Goal: Check status

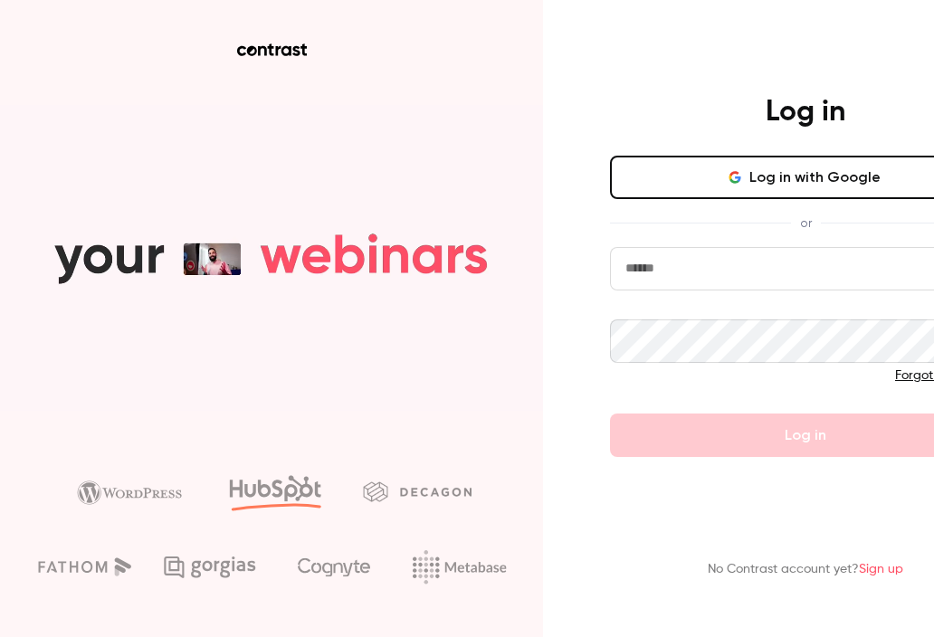
click at [650, 265] on input "email" at bounding box center [805, 268] width 391 height 43
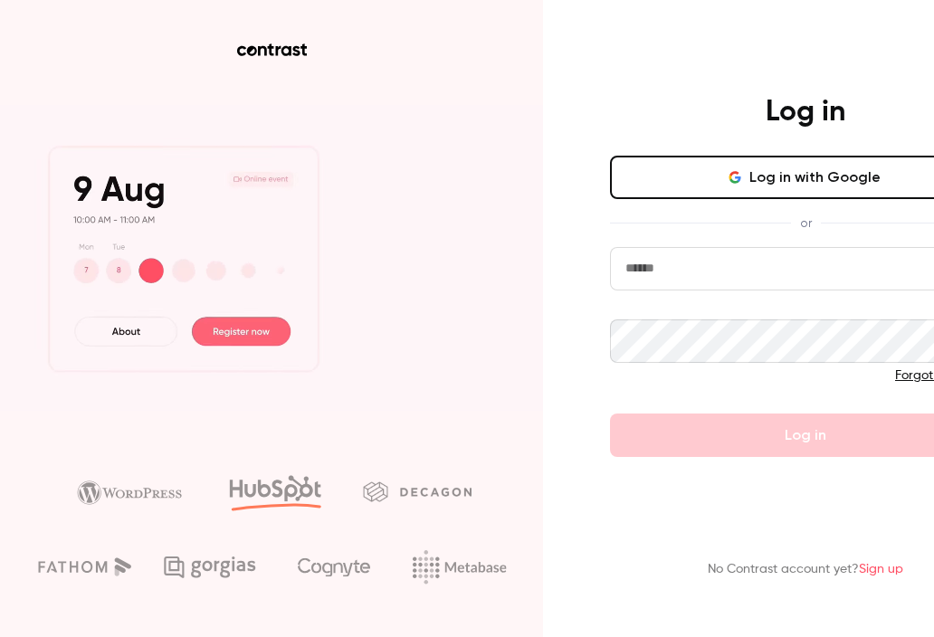
click at [931, 311] on form "Forgot password? Log in" at bounding box center [805, 352] width 391 height 210
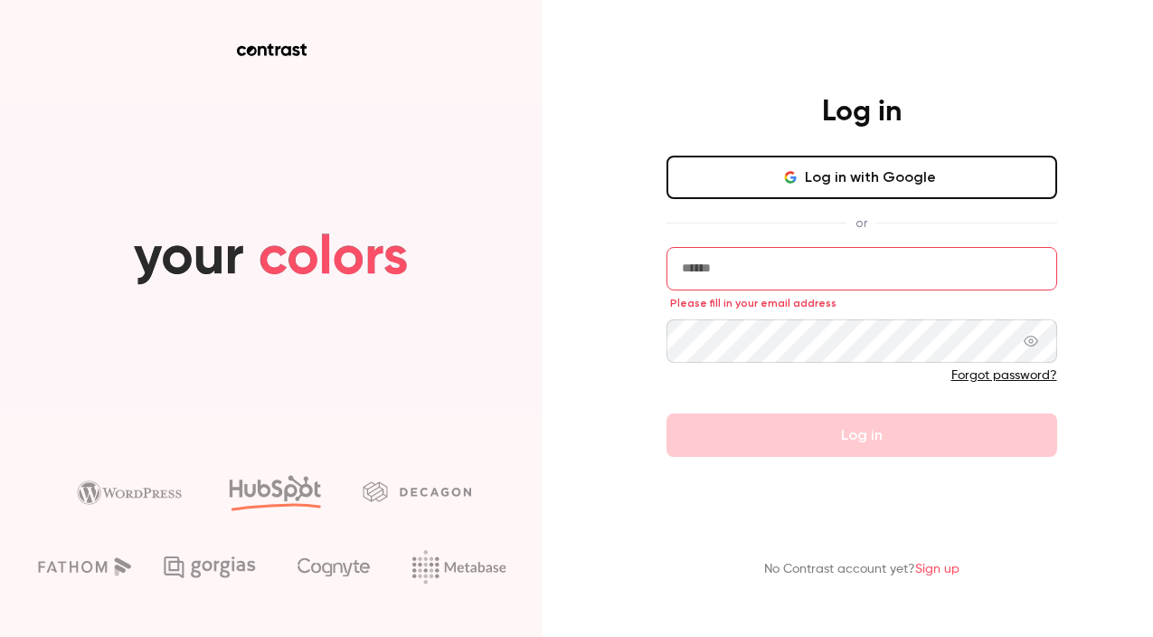
click at [738, 275] on input "email" at bounding box center [862, 268] width 391 height 43
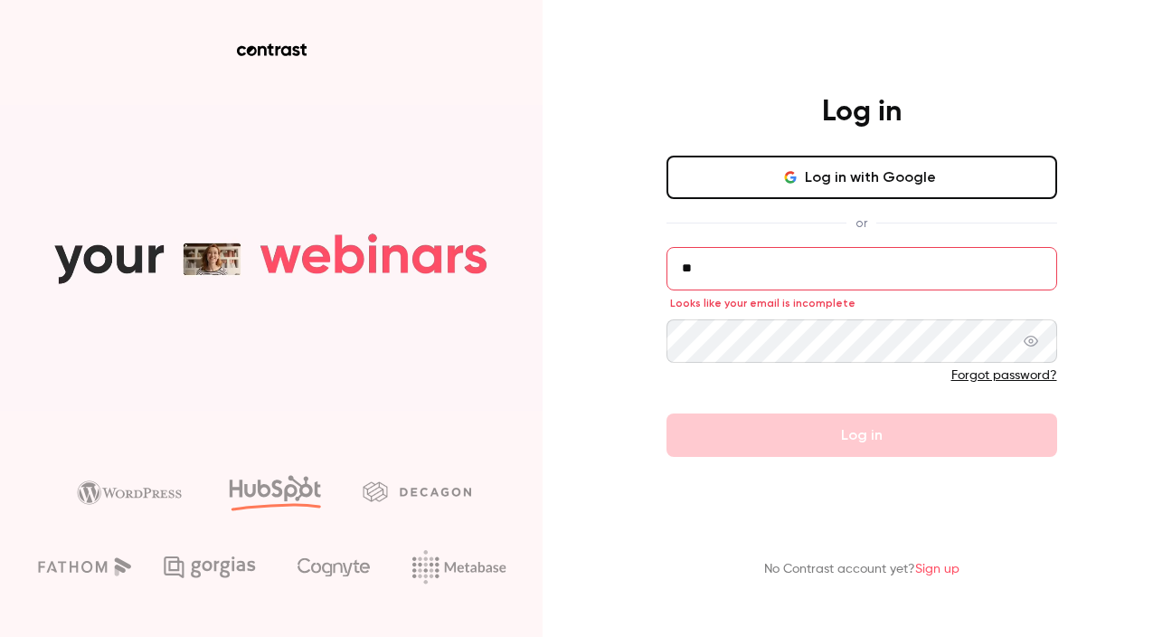
type input "*"
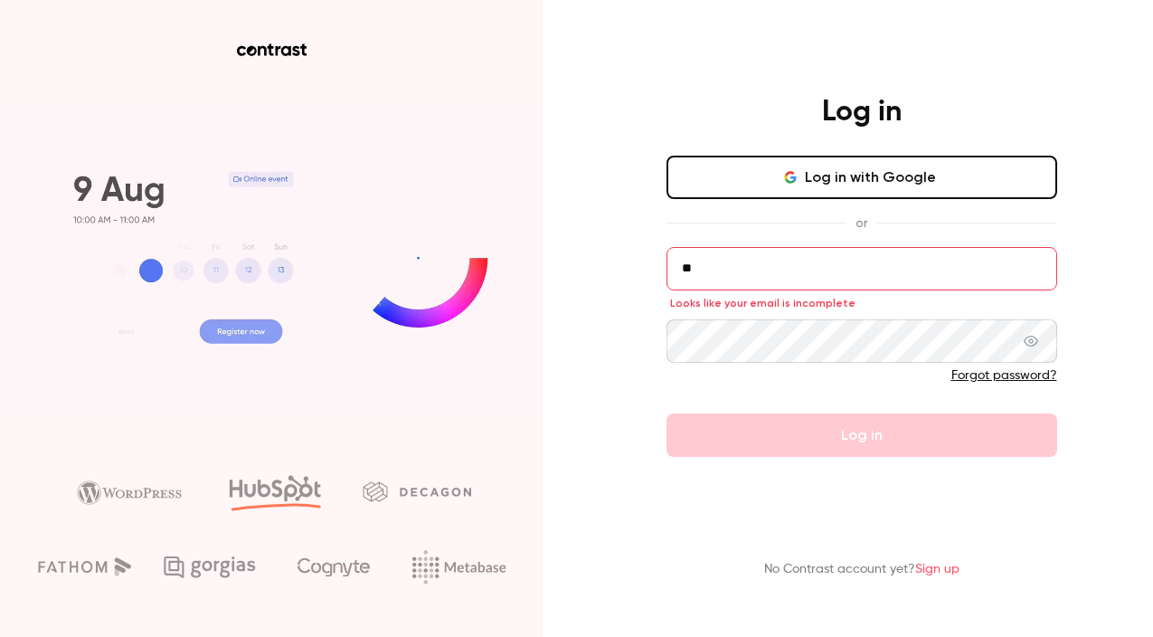
type input "*"
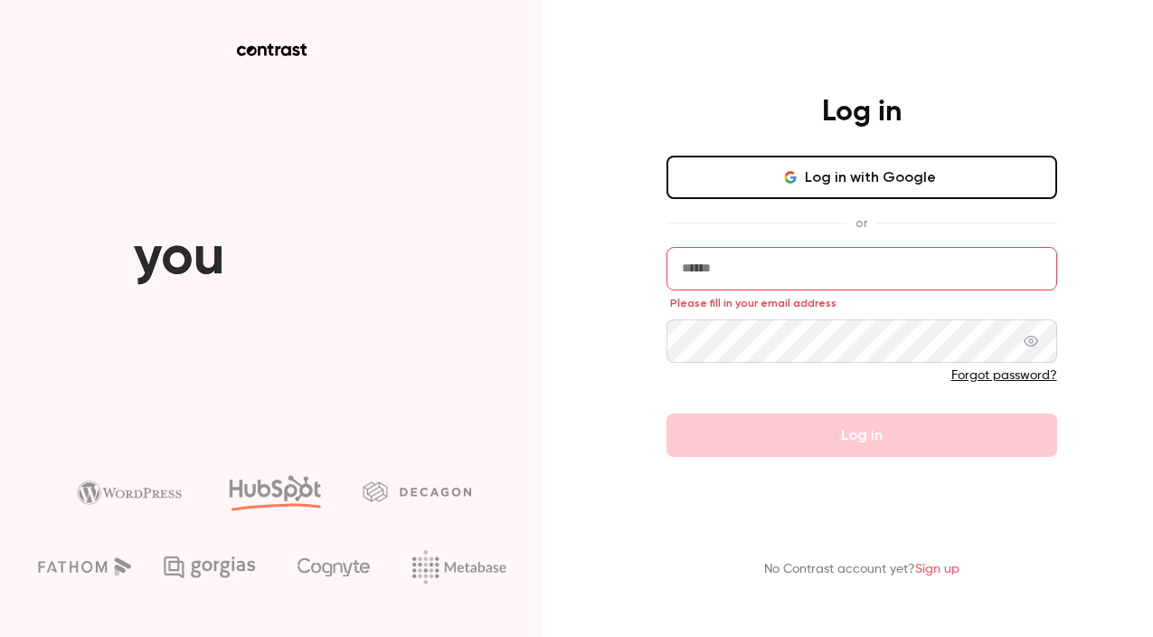
click at [0, 636] on com-1password-button at bounding box center [0, 637] width 0 height 0
type input "**********"
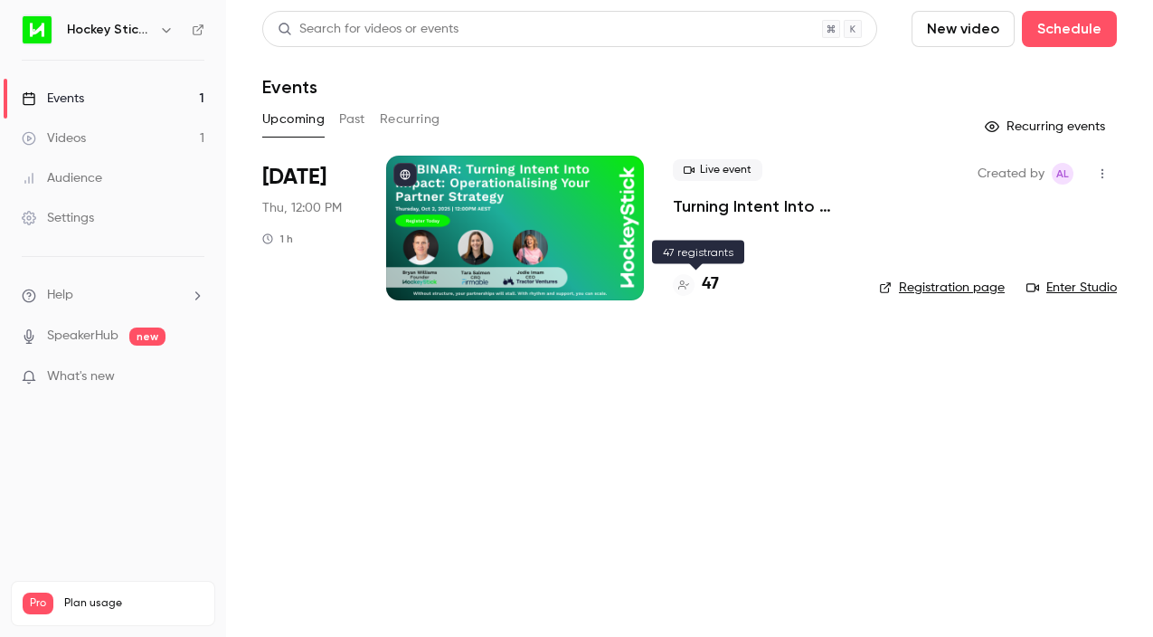
click at [707, 277] on h4 "47" at bounding box center [710, 284] width 17 height 24
